Goal: Task Accomplishment & Management: Manage account settings

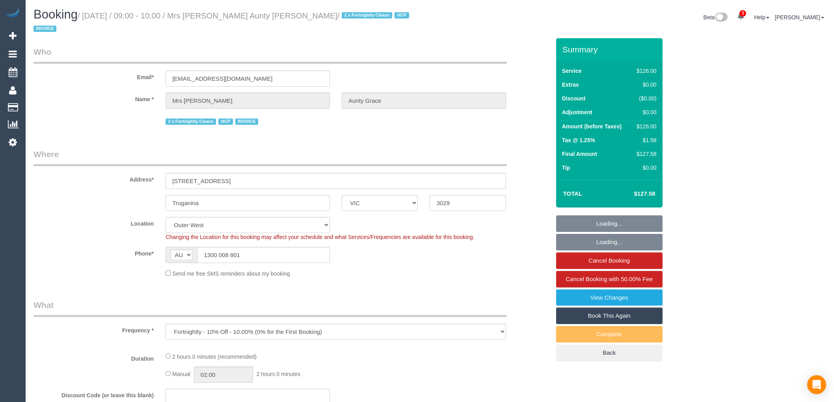
select select "VIC"
select select "number:28"
select select "number:14"
select select "number:19"
select select "number:25"
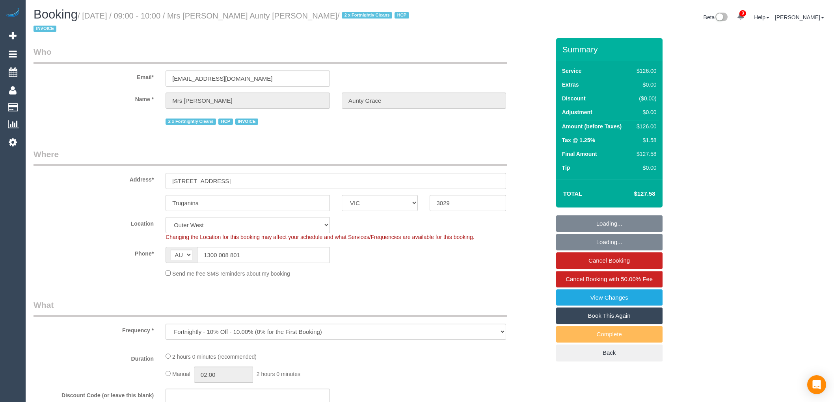
select select "number:35"
select select "120"
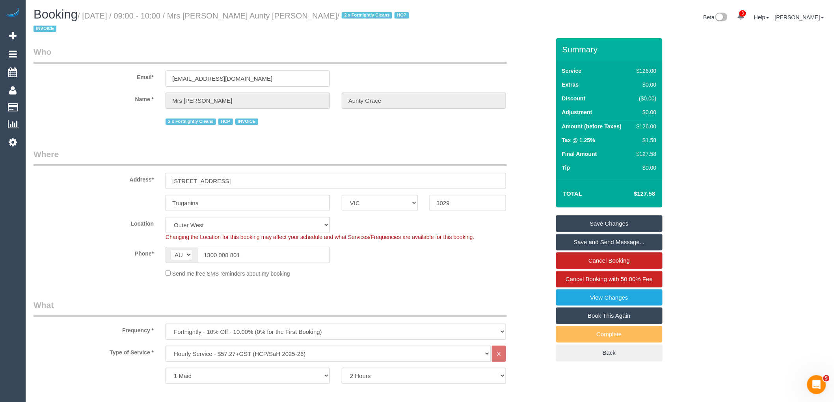
drag, startPoint x: 243, startPoint y: 242, endPoint x: 152, endPoint y: 242, distance: 91.4
click at [158, 247] on div "Phone* AF AL DZ AD AO AI AQ AG AR AM AW AU AT AZ BS BH BD BB BY BE BZ BJ BM BT …" at bounding box center [292, 255] width 528 height 16
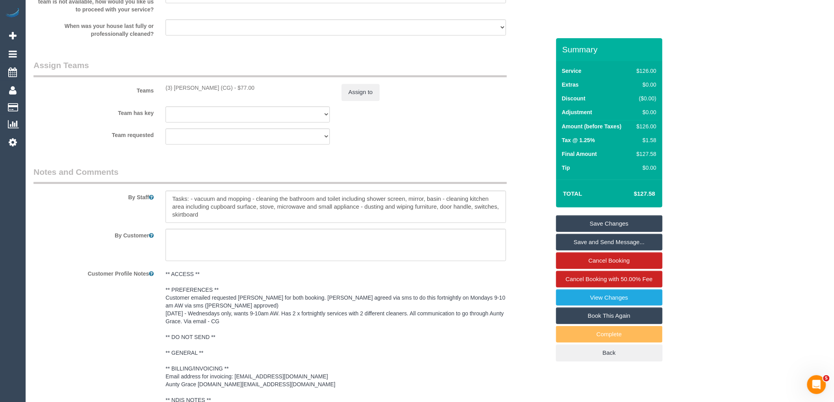
scroll to position [1027, 0]
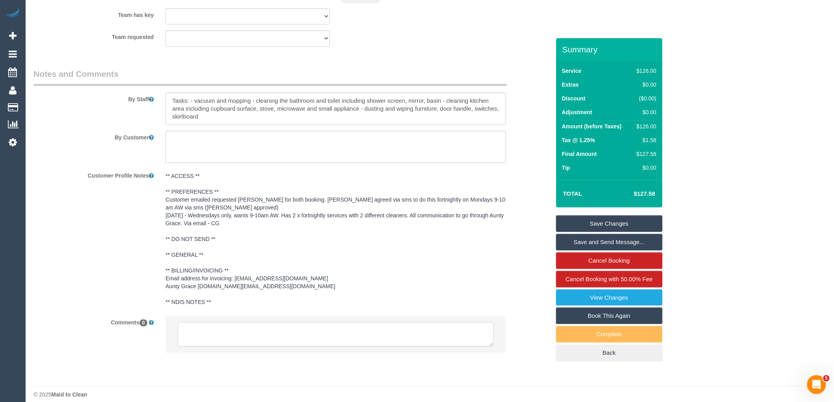
drag, startPoint x: 253, startPoint y: 336, endPoint x: 258, endPoint y: 331, distance: 6.7
click at [254, 336] on textarea at bounding box center [336, 334] width 316 height 24
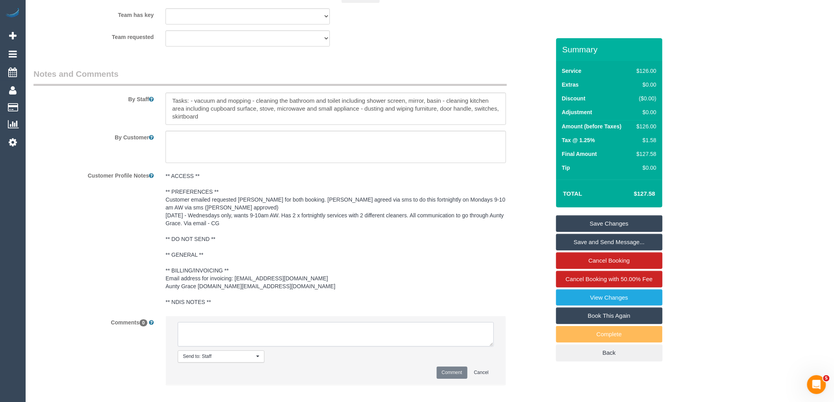
type textarea "/"
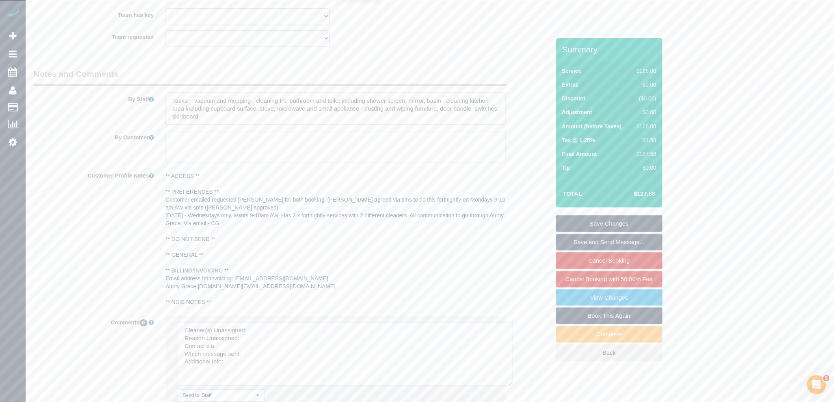
drag, startPoint x: 492, startPoint y: 334, endPoint x: 416, endPoint y: 321, distance: 77.5
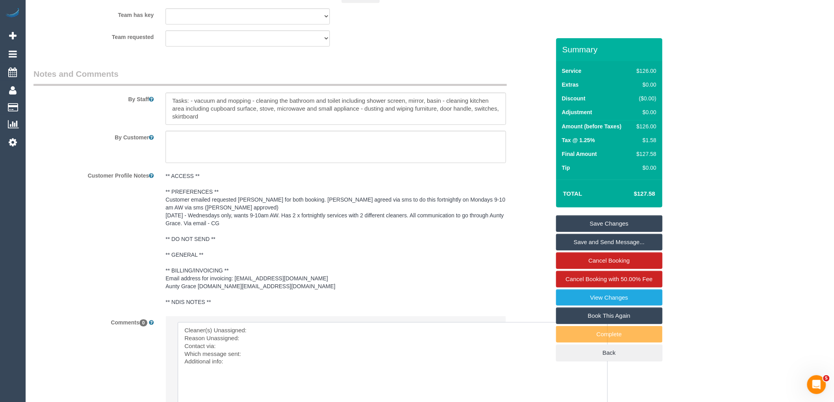
click at [274, 326] on textarea at bounding box center [393, 377] width 430 height 110
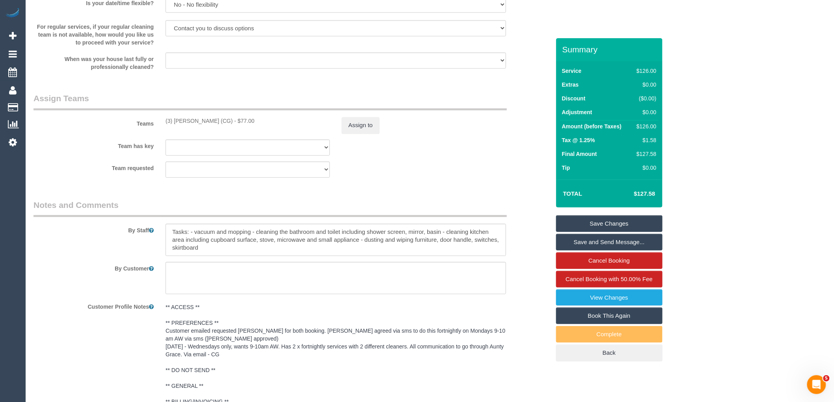
drag, startPoint x: 204, startPoint y: 112, endPoint x: 159, endPoint y: 112, distance: 44.9
click at [159, 112] on div "Teams (3) [PERSON_NAME] (CG) - $77.00 Assign to" at bounding box center [292, 113] width 528 height 41
copy div "(3) [PERSON_NAME] (CG)"
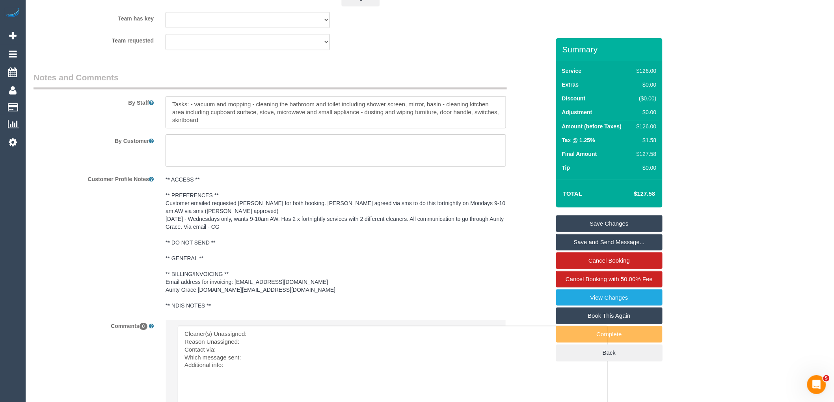
scroll to position [1114, 0]
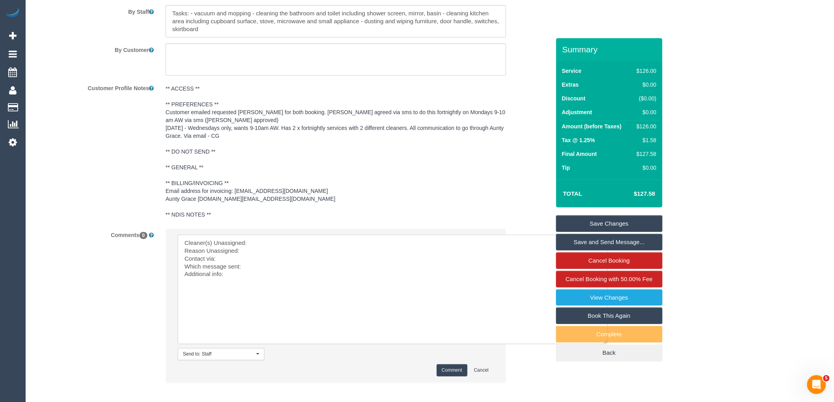
click at [304, 235] on textarea at bounding box center [393, 290] width 430 height 110
paste textarea "(3) [PERSON_NAME] (CG)"
click at [178, 243] on textarea at bounding box center [393, 290] width 430 height 110
click at [283, 243] on textarea at bounding box center [393, 290] width 430 height 110
click at [281, 247] on textarea at bounding box center [393, 290] width 430 height 110
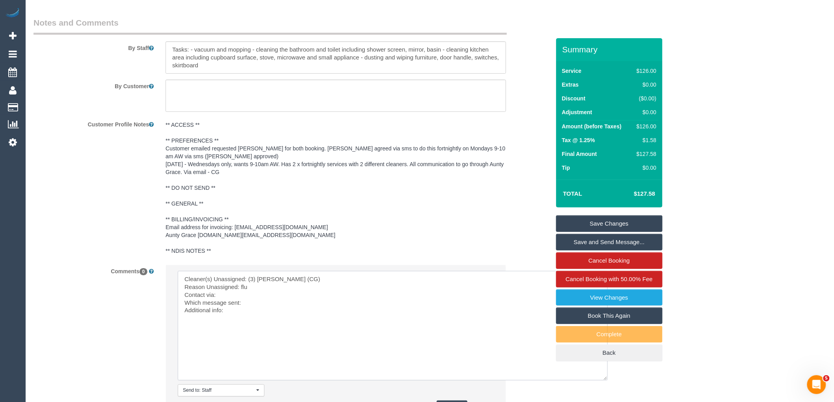
scroll to position [1144, 0]
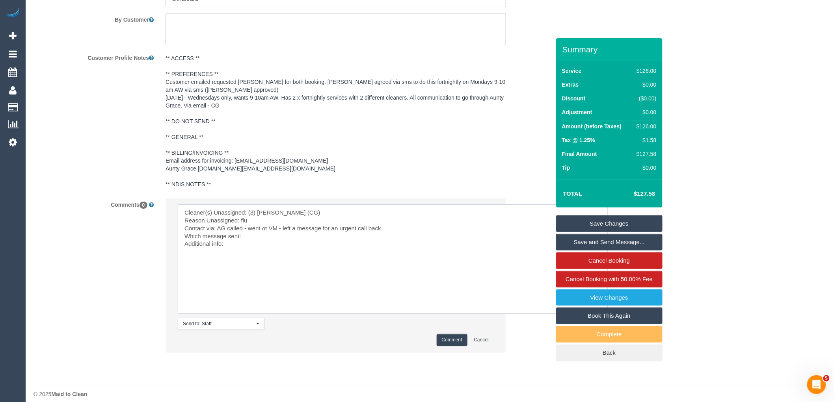
type textarea "Cleaner(s) Unassigned: (3) [PERSON_NAME] (CG) Reason Unassigned: flu Contact vi…"
click at [450, 334] on button "Comment" at bounding box center [451, 340] width 31 height 12
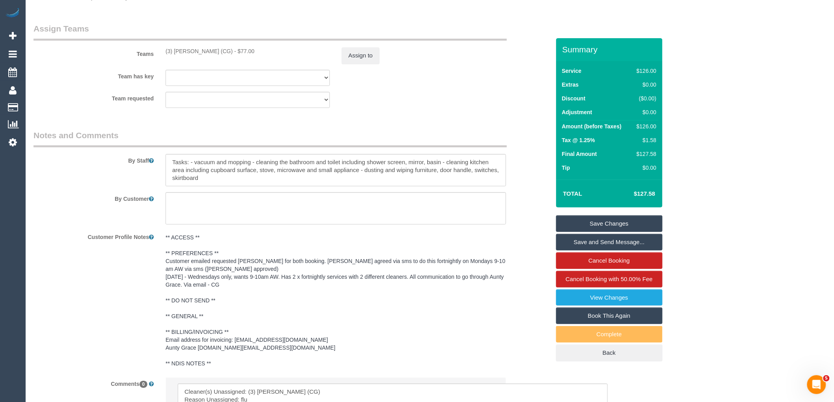
scroll to position [838, 0]
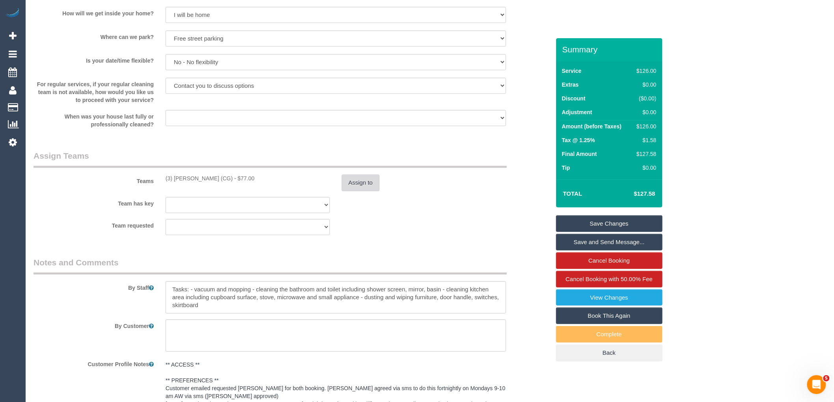
click at [363, 175] on button "Assign to" at bounding box center [361, 183] width 38 height 17
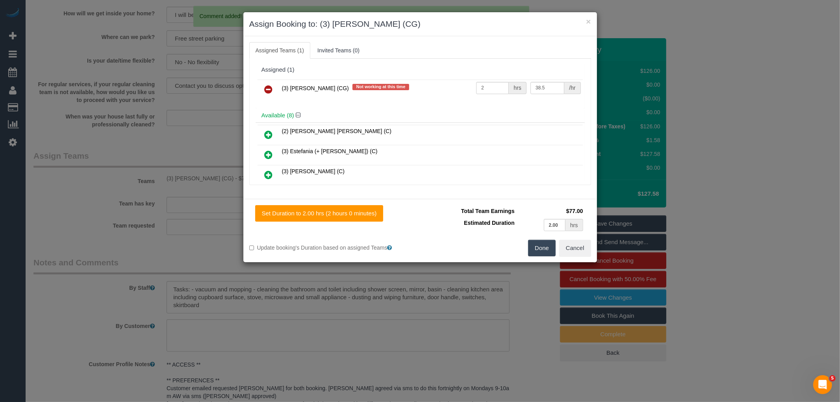
click at [262, 84] on link at bounding box center [269, 90] width 19 height 16
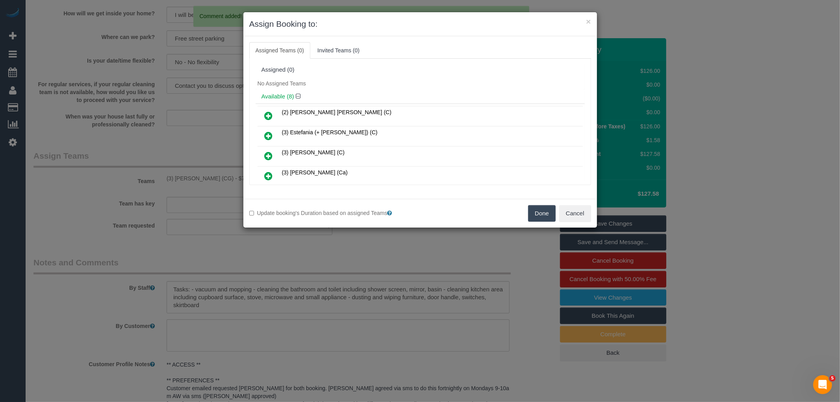
click at [546, 212] on button "Done" at bounding box center [542, 213] width 28 height 17
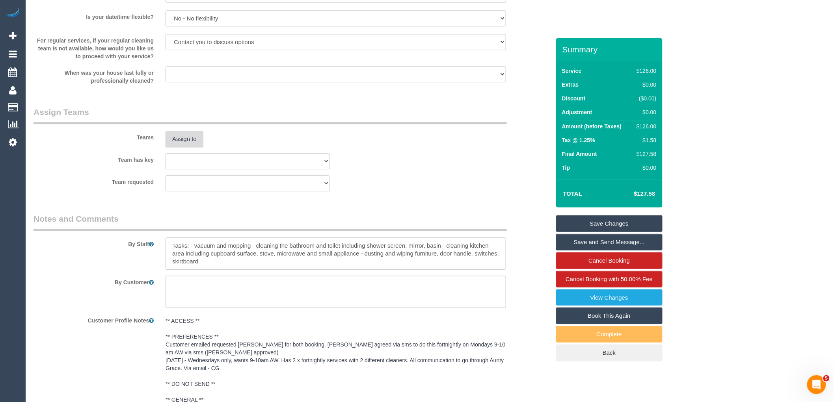
scroll to position [1202, 0]
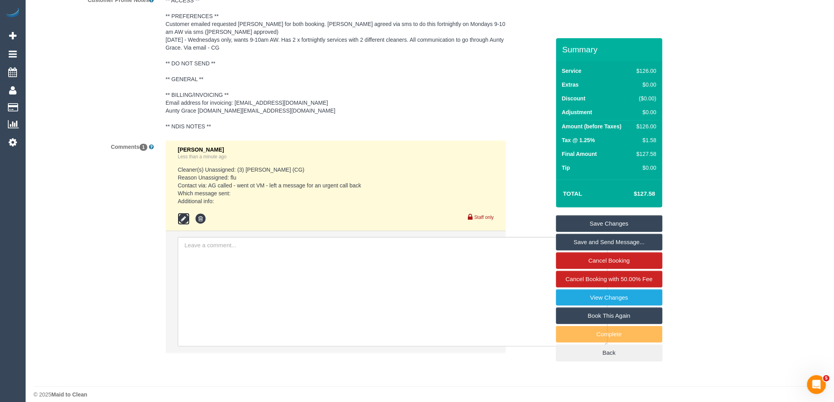
click at [184, 213] on icon at bounding box center [184, 219] width 12 height 12
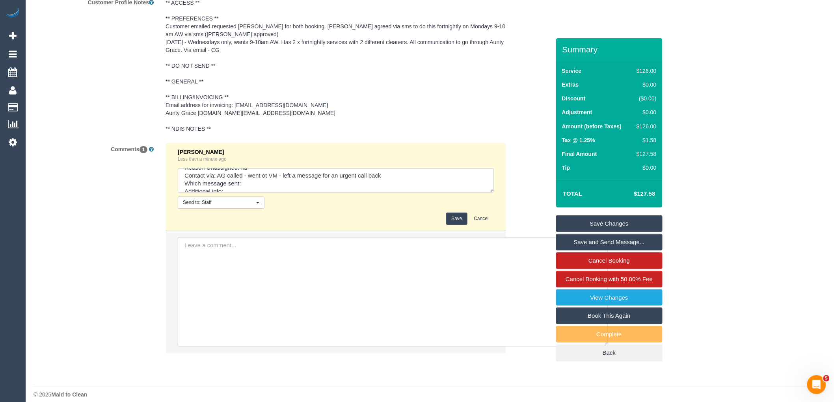
scroll to position [24, 0]
click at [301, 178] on textarea at bounding box center [336, 180] width 316 height 24
type textarea "Cleaner(s) Unassigned: (3) [PERSON_NAME] (CG) Reason Unassigned: flu Contact vi…"
click at [457, 213] on button "Save" at bounding box center [456, 219] width 21 height 12
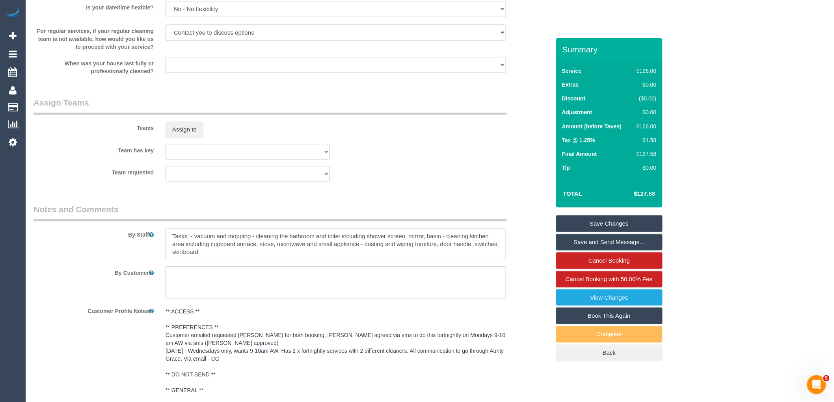
scroll to position [963, 0]
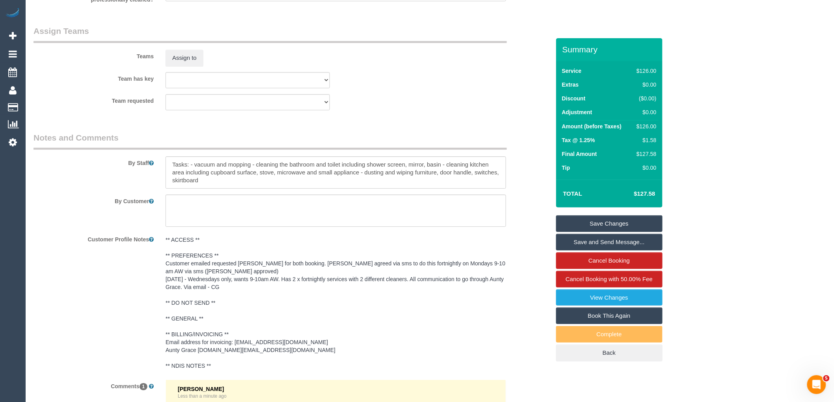
click at [230, 289] on pre "** ACCESS ** ** PREFERENCES ** Customer emailed requested [PERSON_NAME] for bot…" at bounding box center [335, 303] width 340 height 134
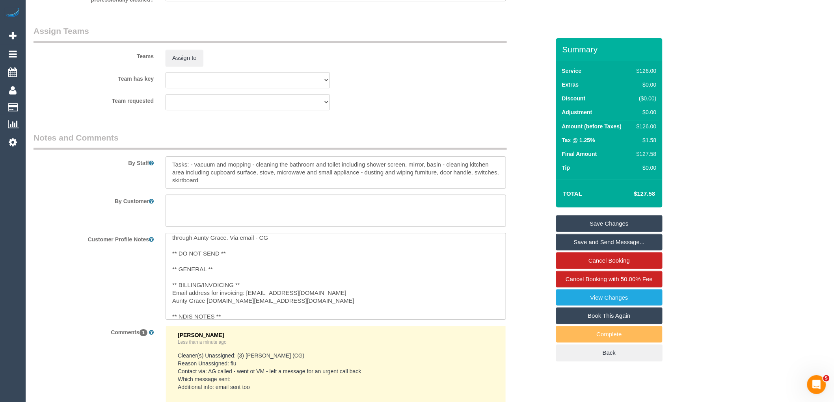
scroll to position [54, 0]
drag, startPoint x: 305, startPoint y: 289, endPoint x: 207, endPoint y: 289, distance: 97.3
click at [207, 289] on textarea "** ACCESS ** ** PREFERENCES ** Customer emailed requested [PERSON_NAME] for bot…" at bounding box center [335, 276] width 340 height 87
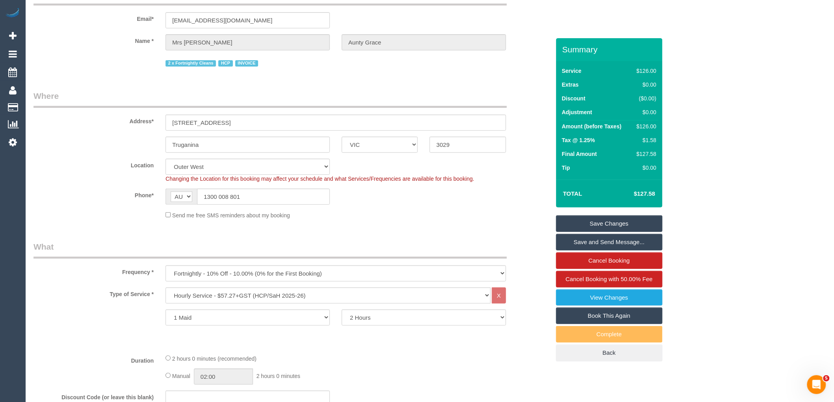
scroll to position [0, 0]
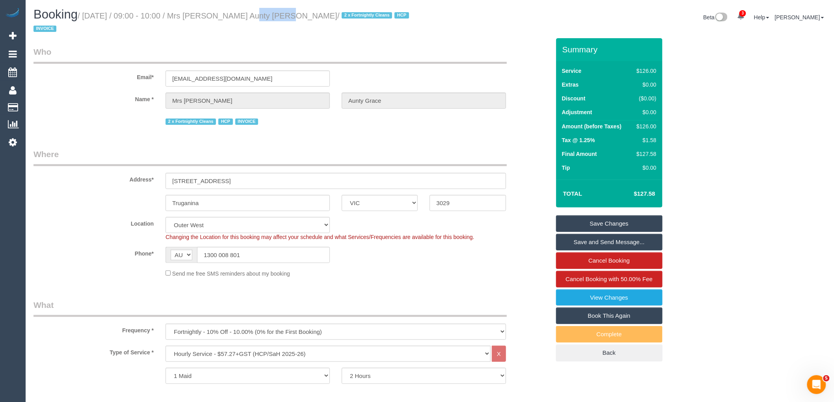
drag, startPoint x: 233, startPoint y: 16, endPoint x: 269, endPoint y: 16, distance: 36.2
click at [269, 16] on small "/ [DATE] / 09:00 - 10:00 / Mrs [PERSON_NAME] Aunty [PERSON_NAME] / 2 x Fortnigh…" at bounding box center [222, 22] width 378 height 22
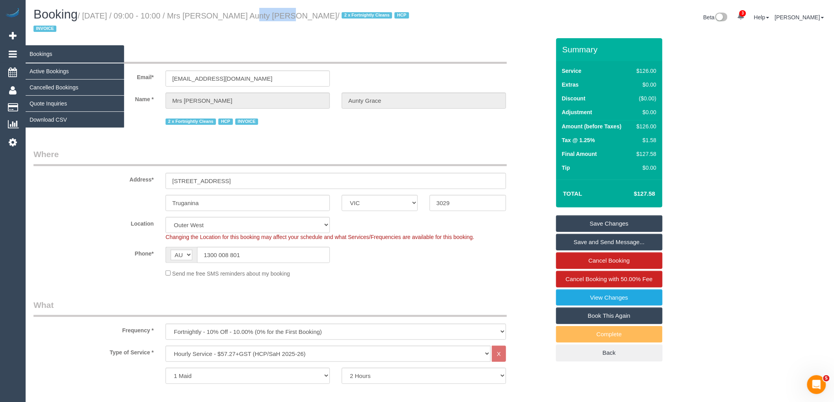
copy small "[PERSON_NAME]"
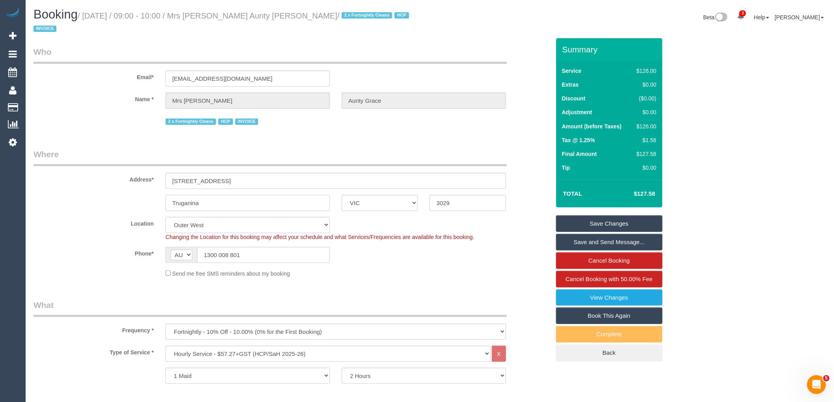
drag, startPoint x: 221, startPoint y: 189, endPoint x: 112, endPoint y: 191, distance: 108.7
click at [126, 195] on div "Truganina ACT [GEOGRAPHIC_DATA] NT [GEOGRAPHIC_DATA] SA TAS [GEOGRAPHIC_DATA] […" at bounding box center [292, 203] width 528 height 16
click at [594, 215] on link "Save Changes" at bounding box center [609, 223] width 106 height 17
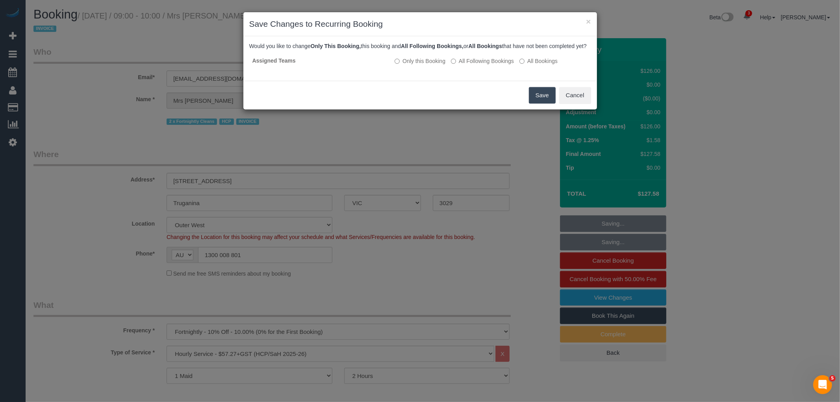
click at [548, 104] on button "Save" at bounding box center [542, 95] width 27 height 17
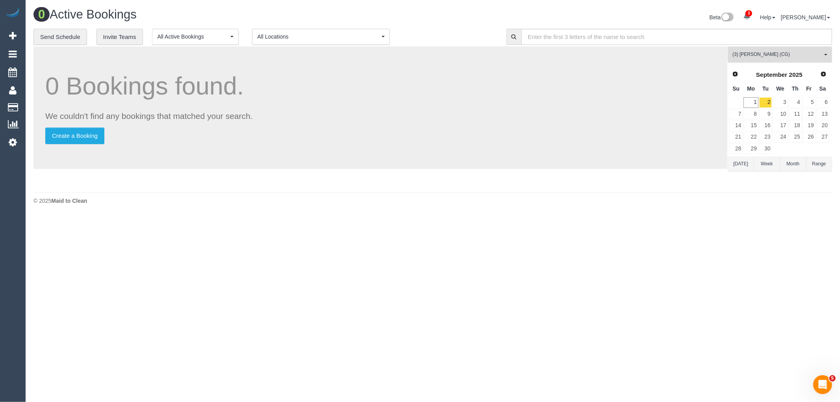
click at [797, 50] on button "(3) [PERSON_NAME] (CG) All Teams" at bounding box center [780, 54] width 104 height 16
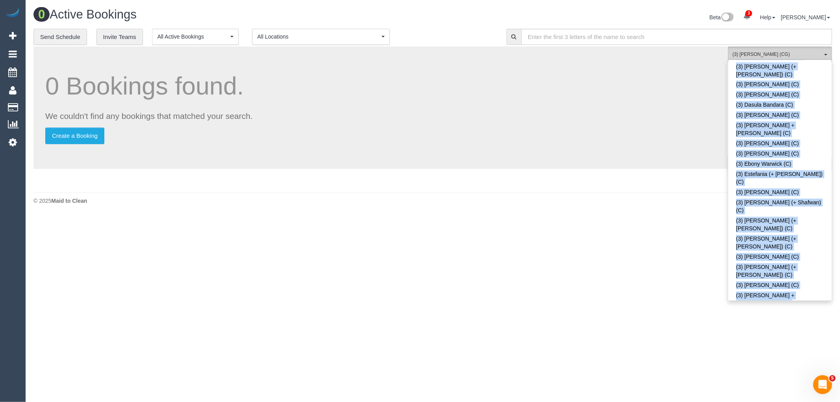
scroll to position [1157, 0]
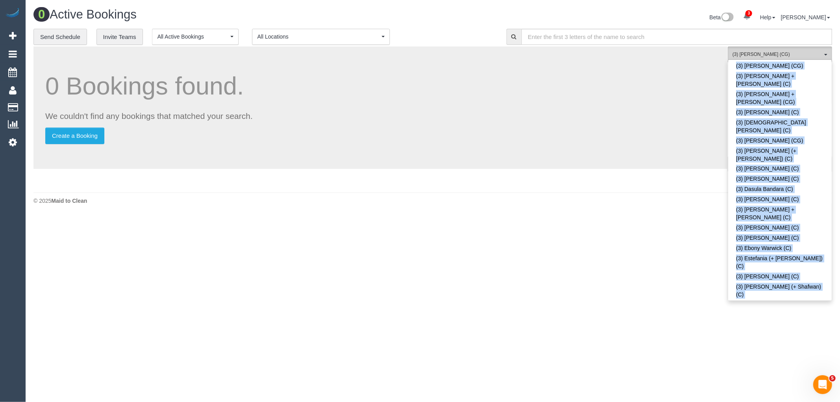
drag, startPoint x: 832, startPoint y: 188, endPoint x: 828, endPoint y: 57, distance: 131.3
click at [828, 57] on div "**********" at bounding box center [433, 109] width 811 height 160
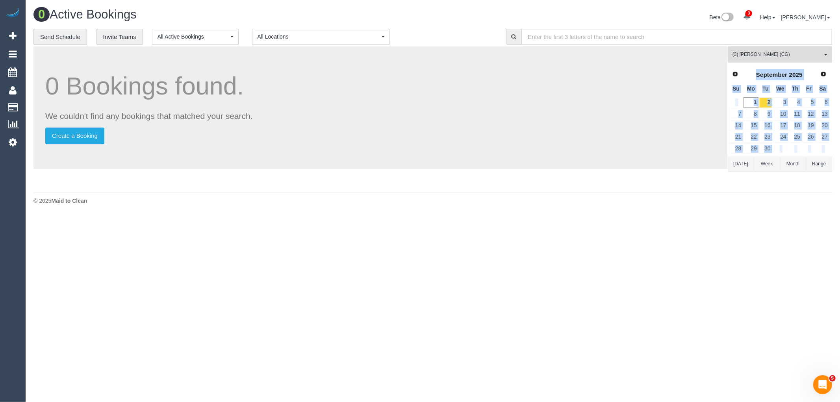
scroll to position [0, 0]
click at [765, 48] on button "(3) [PERSON_NAME] (CG) All Teams" at bounding box center [780, 54] width 104 height 16
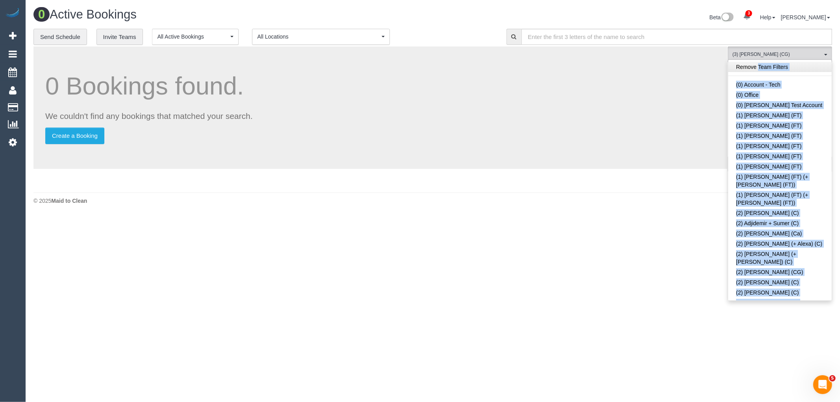
click at [798, 65] on link "Remove Team Filters" at bounding box center [780, 67] width 104 height 10
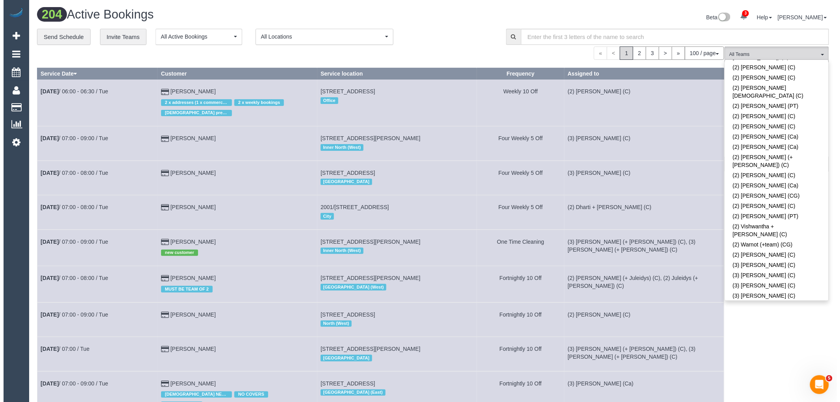
scroll to position [2049, 0]
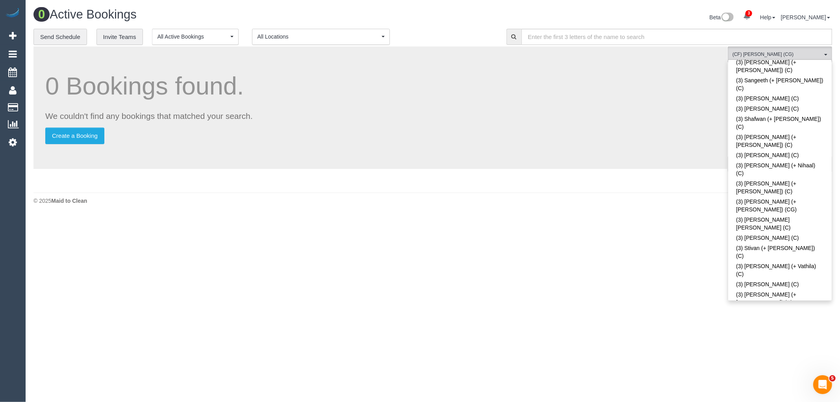
click at [430, 14] on div "0 Active Bookings" at bounding box center [230, 16] width 405 height 17
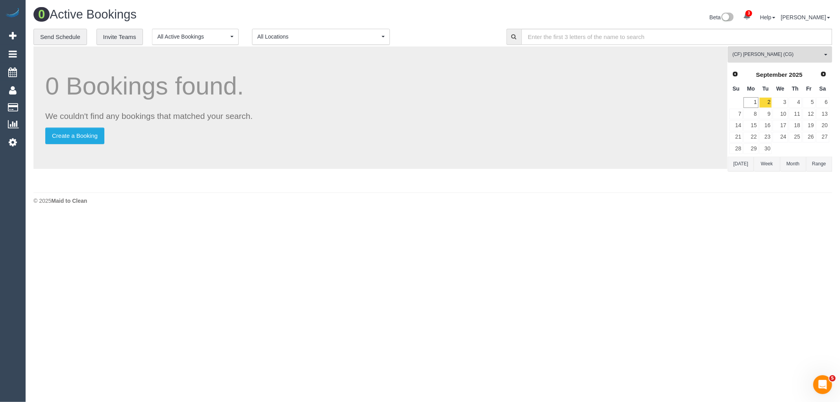
click at [744, 162] on button "[DATE]" at bounding box center [741, 164] width 26 height 15
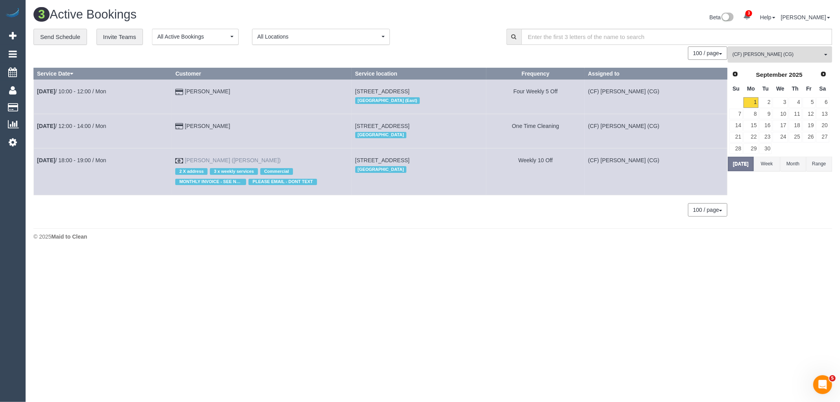
drag, startPoint x: 276, startPoint y: 160, endPoint x: 183, endPoint y: 161, distance: 92.6
click at [183, 161] on td "[PERSON_NAME] ([PERSON_NAME]) 2 X address 3 x weekly services Commercial MONTHL…" at bounding box center [262, 172] width 180 height 47
copy link "[PERSON_NAME] ([PERSON_NAME])"
click at [769, 103] on link "2" at bounding box center [766, 102] width 13 height 11
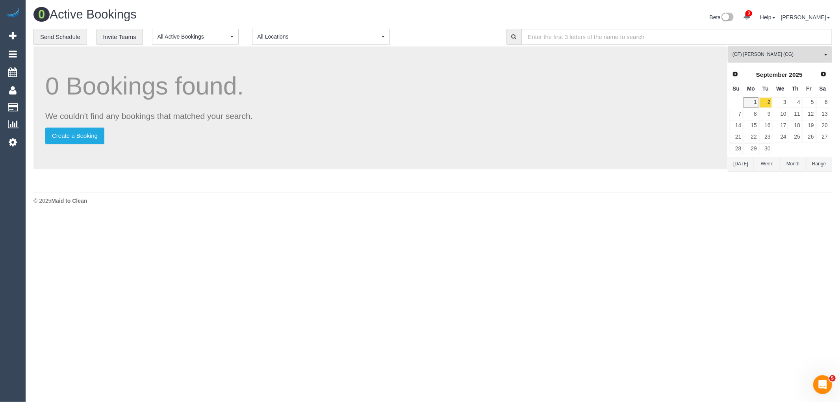
click at [750, 97] on th "Mo" at bounding box center [750, 88] width 15 height 15
click at [751, 101] on link "1" at bounding box center [751, 102] width 15 height 11
